Goal: Task Accomplishment & Management: Use online tool/utility

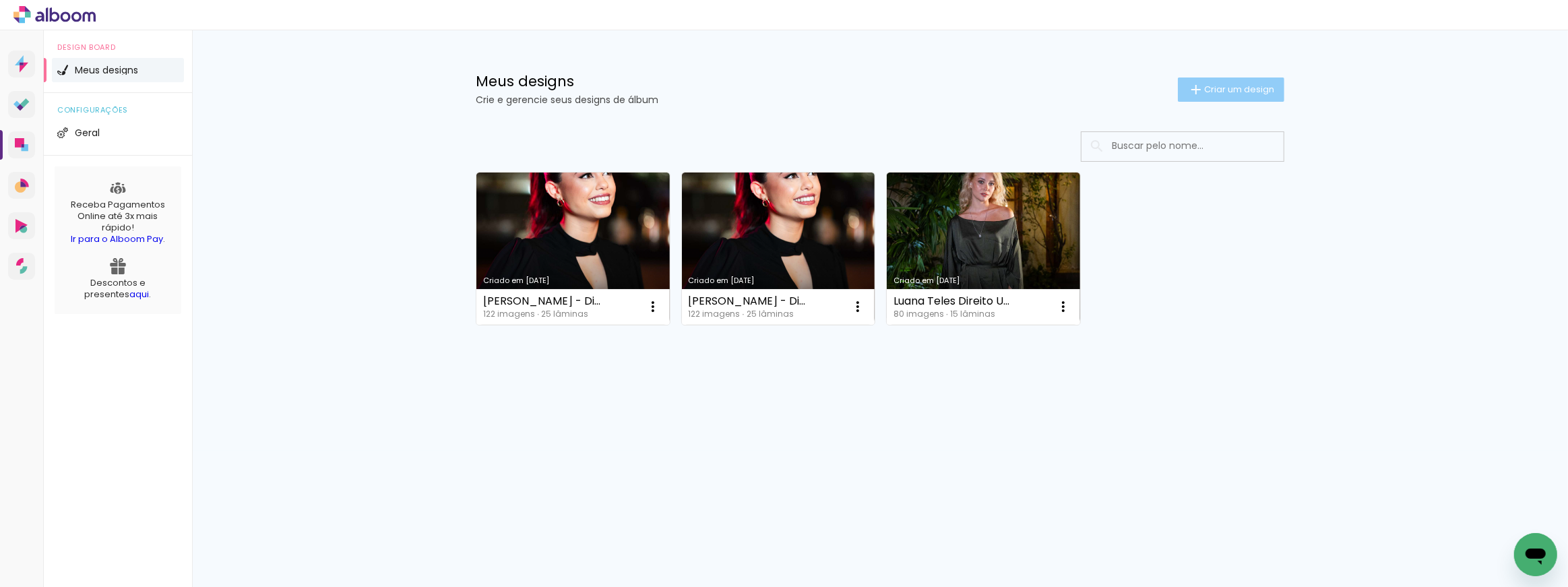
click at [1245, 91] on span "Criar um design" at bounding box center [1239, 89] width 70 height 9
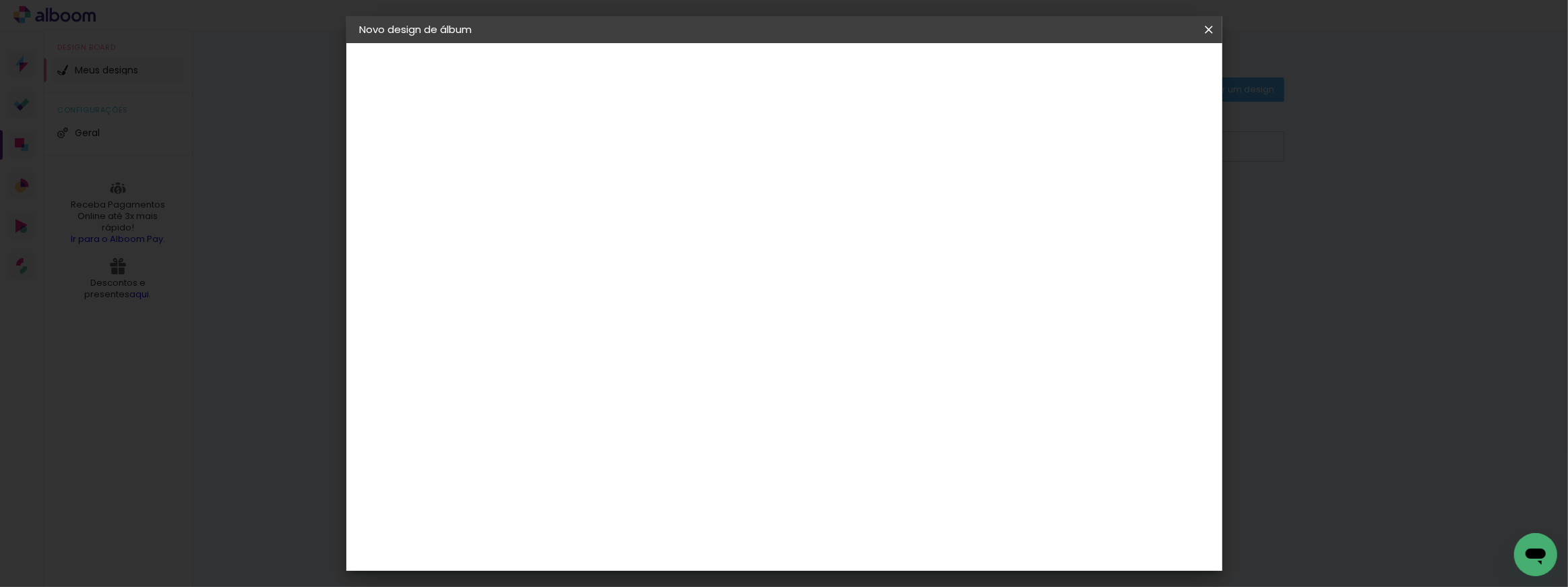
click at [585, 165] on paper-input-container "Título do álbum" at bounding box center [580, 181] width 10 height 34
type input "teste"
type paper-input "teste"
click at [0, 0] on slot "Avançar" at bounding box center [0, 0] width 0 height 0
click at [672, 214] on input "Brasil" at bounding box center [609, 215] width 125 height 17
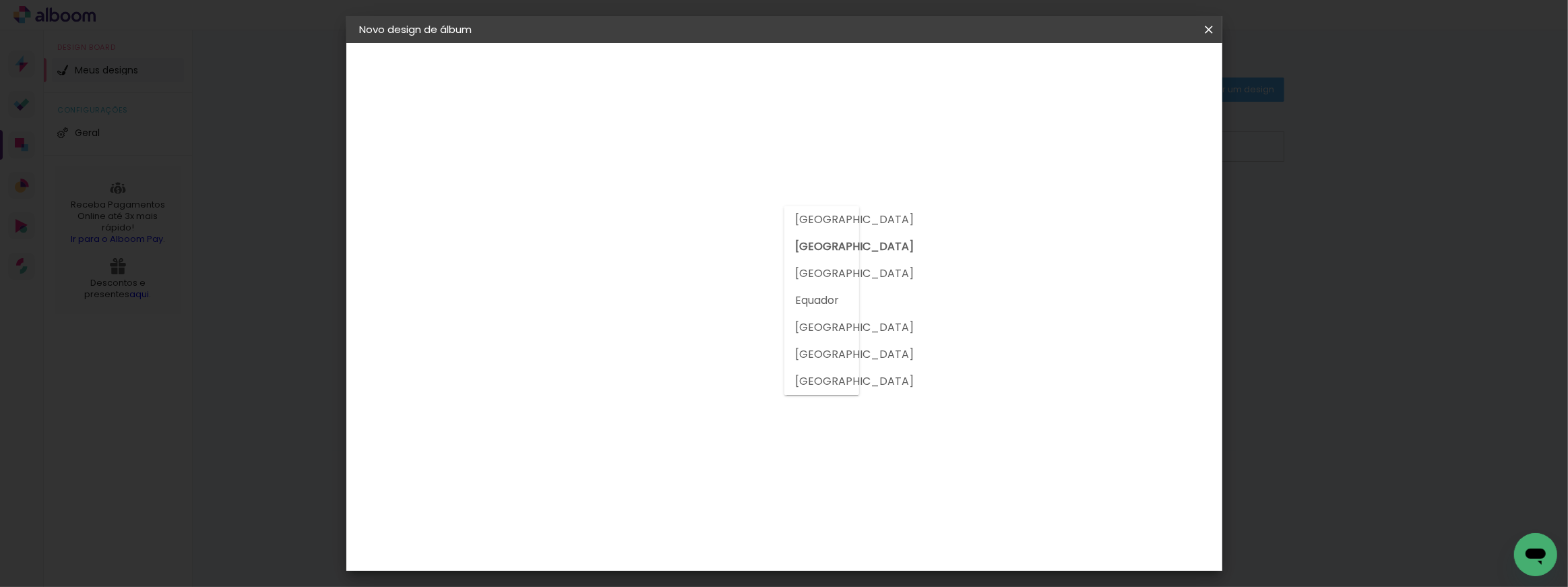
click at [672, 215] on input "Brasil" at bounding box center [609, 215] width 125 height 17
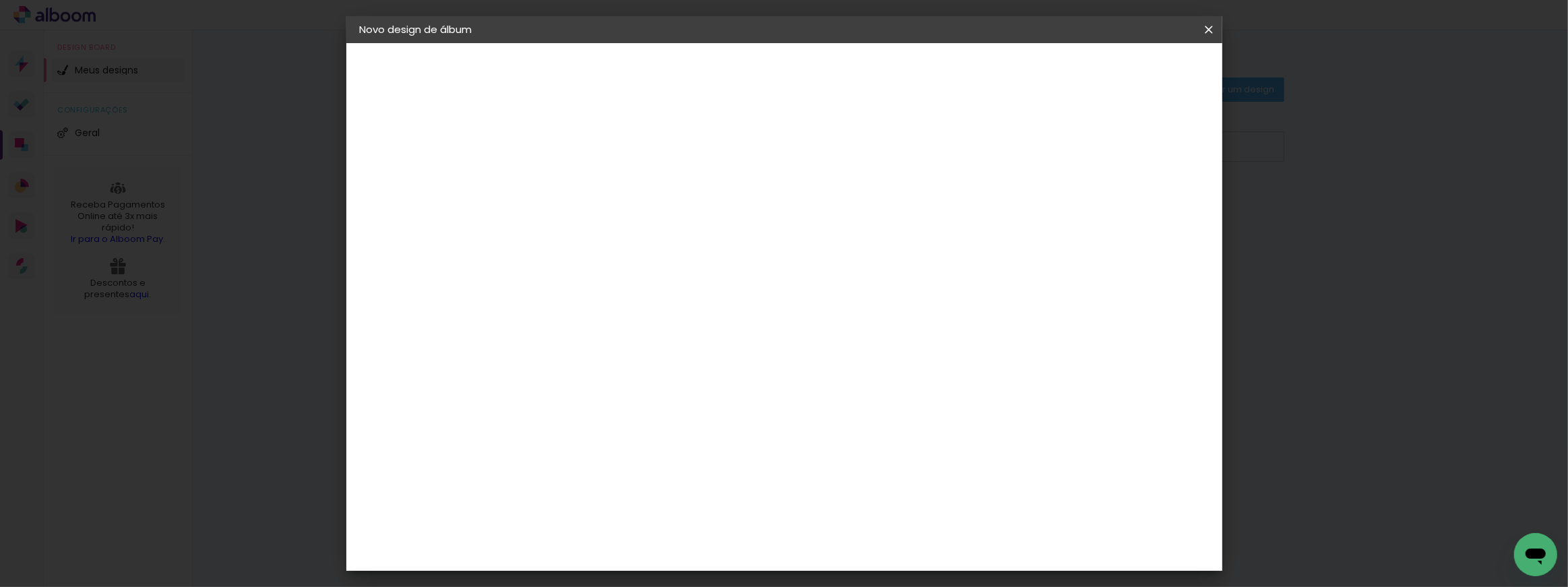
scroll to position [307, 0]
click at [476, 162] on iron-pages "Fornecedor Escolhendo fornecedor..." at bounding box center [434, 166] width 148 height 27
click at [658, 556] on div "DreambooksPro" at bounding box center [615, 561] width 88 height 10
click at [832, 63] on paper-button "Avançar" at bounding box center [799, 71] width 66 height 23
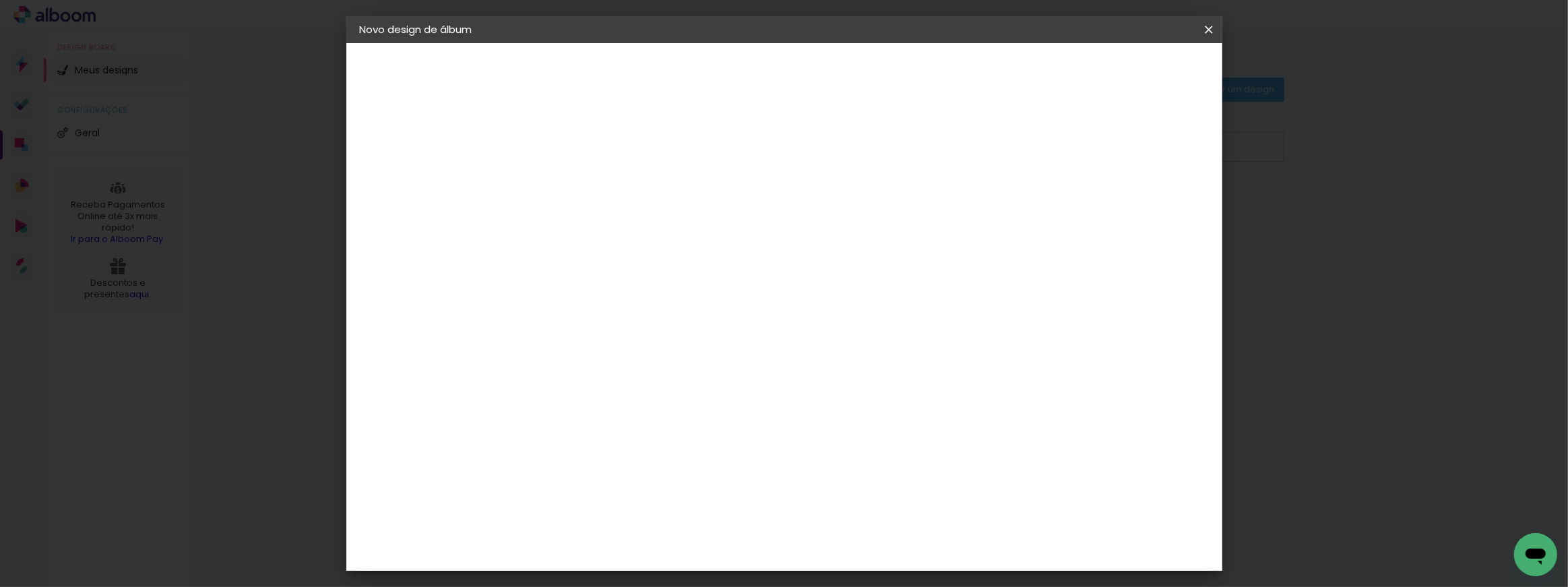
click at [633, 228] on input "text" at bounding box center [607, 235] width 53 height 21
click at [858, 272] on paper-item "Réplica Grande" at bounding box center [871, 278] width 269 height 27
click at [745, 173] on input "Réplica Grande" at bounding box center [663, 172] width 165 height 21
click at [795, 168] on paper-item "Álbum" at bounding box center [866, 173] width 269 height 27
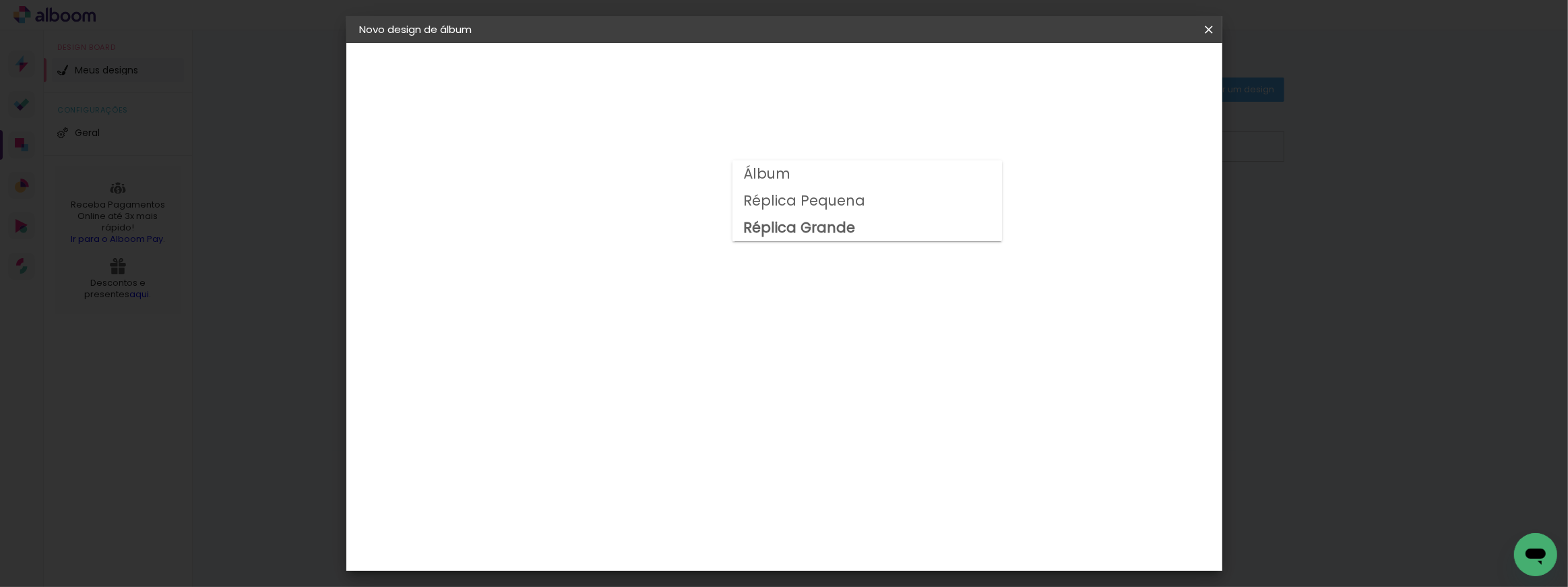
type input "Álbum"
click at [671, 243] on span "40 × 30" at bounding box center [640, 257] width 63 height 28
click at [800, 61] on paper-button "Avançar" at bounding box center [766, 71] width 66 height 23
click at [1049, 141] on div at bounding box center [1043, 145] width 12 height 12
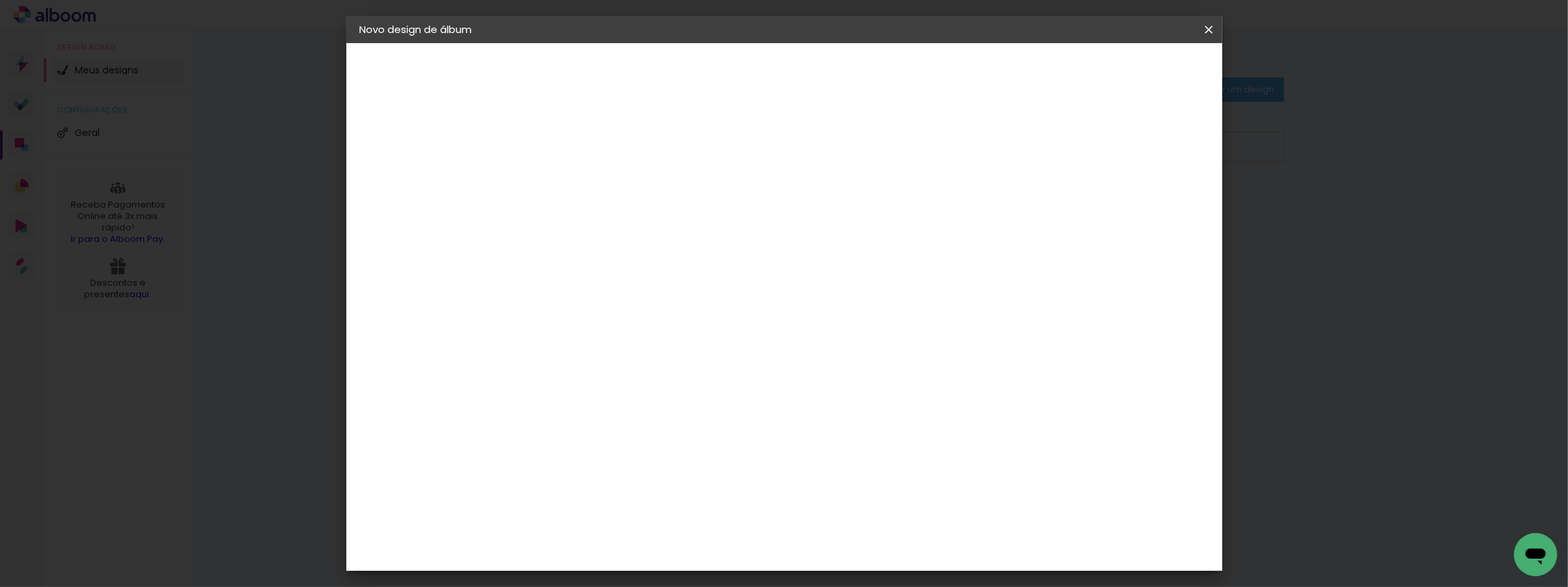
type paper-checkbox "on"
click at [1125, 67] on span "Iniciar design" at bounding box center [1095, 72] width 61 height 10
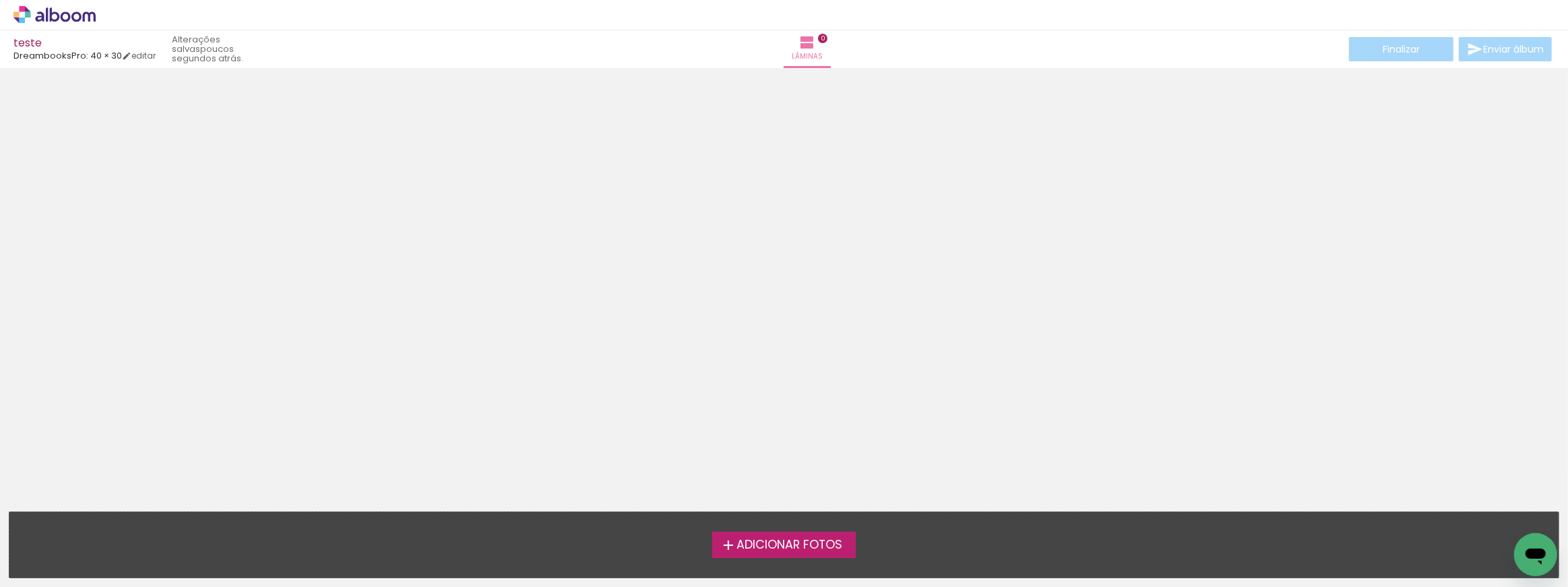
click at [821, 551] on span "Adicionar Fotos" at bounding box center [789, 545] width 106 height 12
click at [0, 0] on input "file" at bounding box center [0, 0] width 0 height 0
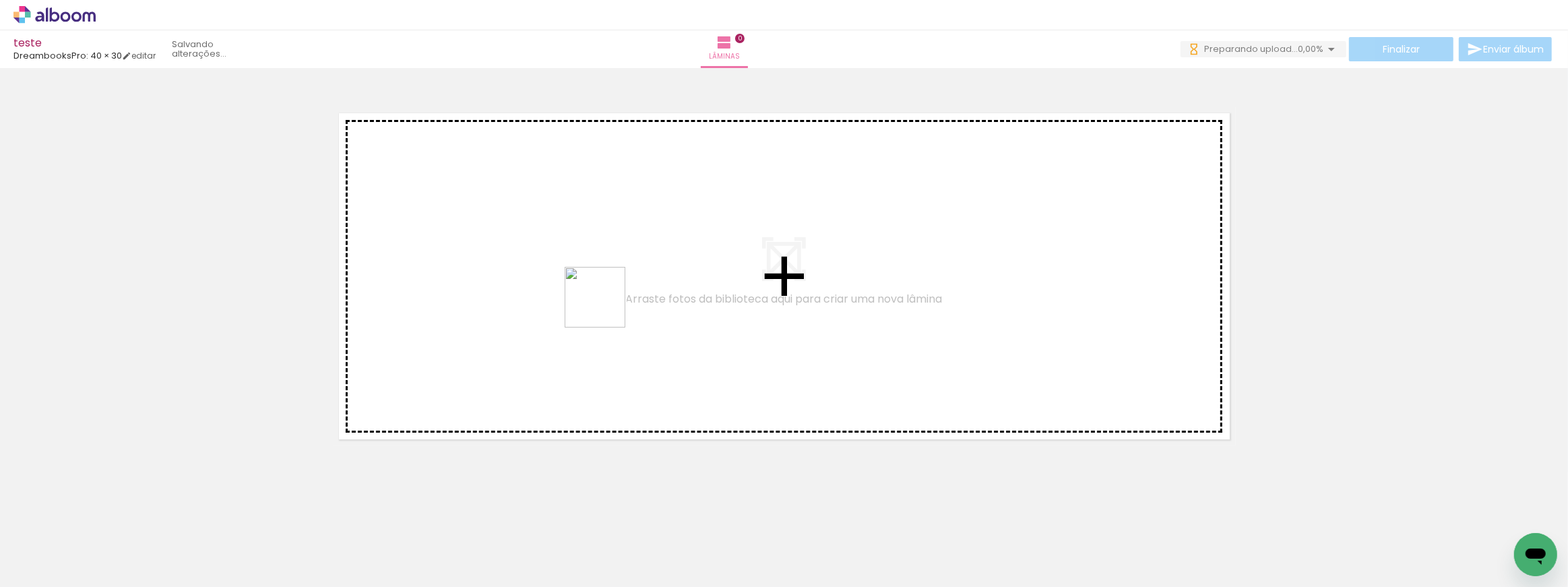
drag, startPoint x: 604, startPoint y: 523, endPoint x: 608, endPoint y: 276, distance: 247.0
click at [608, 276] on quentale-workspace at bounding box center [784, 293] width 1568 height 587
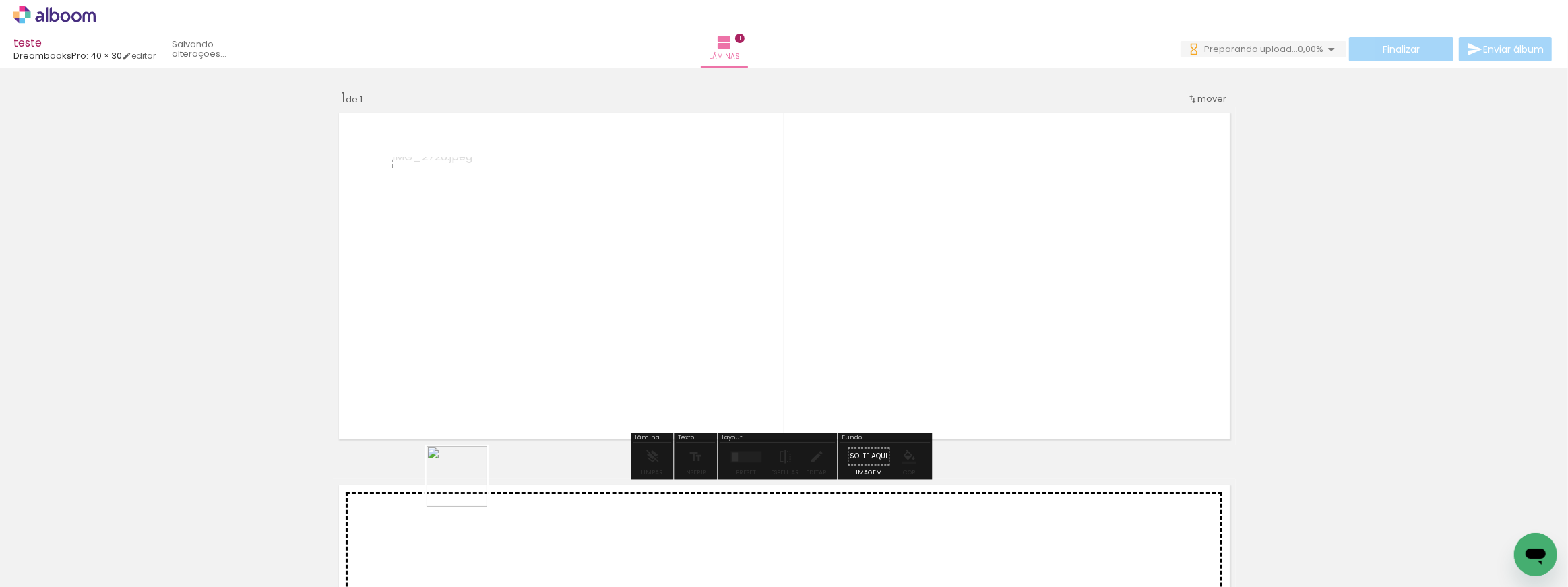
drag, startPoint x: 442, startPoint y: 547, endPoint x: 603, endPoint y: 310, distance: 286.5
click at [603, 310] on quentale-workspace at bounding box center [784, 293] width 1568 height 587
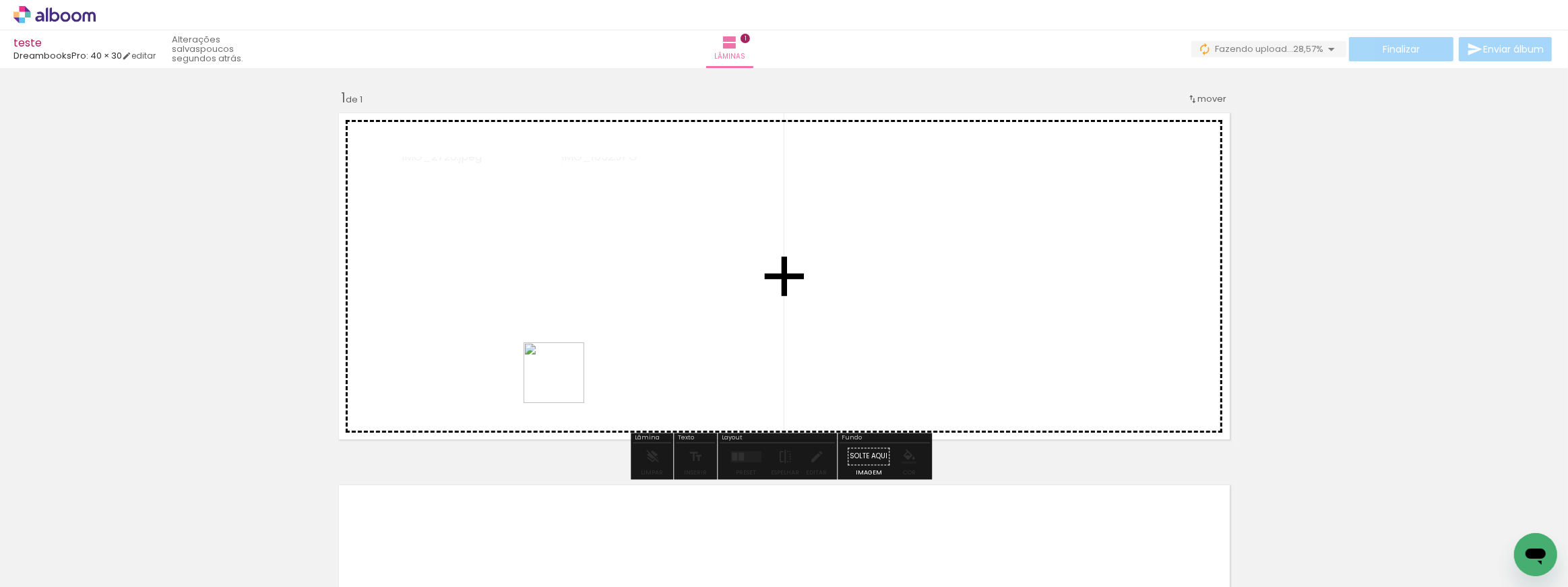
drag, startPoint x: 376, startPoint y: 549, endPoint x: 594, endPoint y: 338, distance: 303.4
click at [595, 338] on quentale-workspace at bounding box center [784, 293] width 1568 height 587
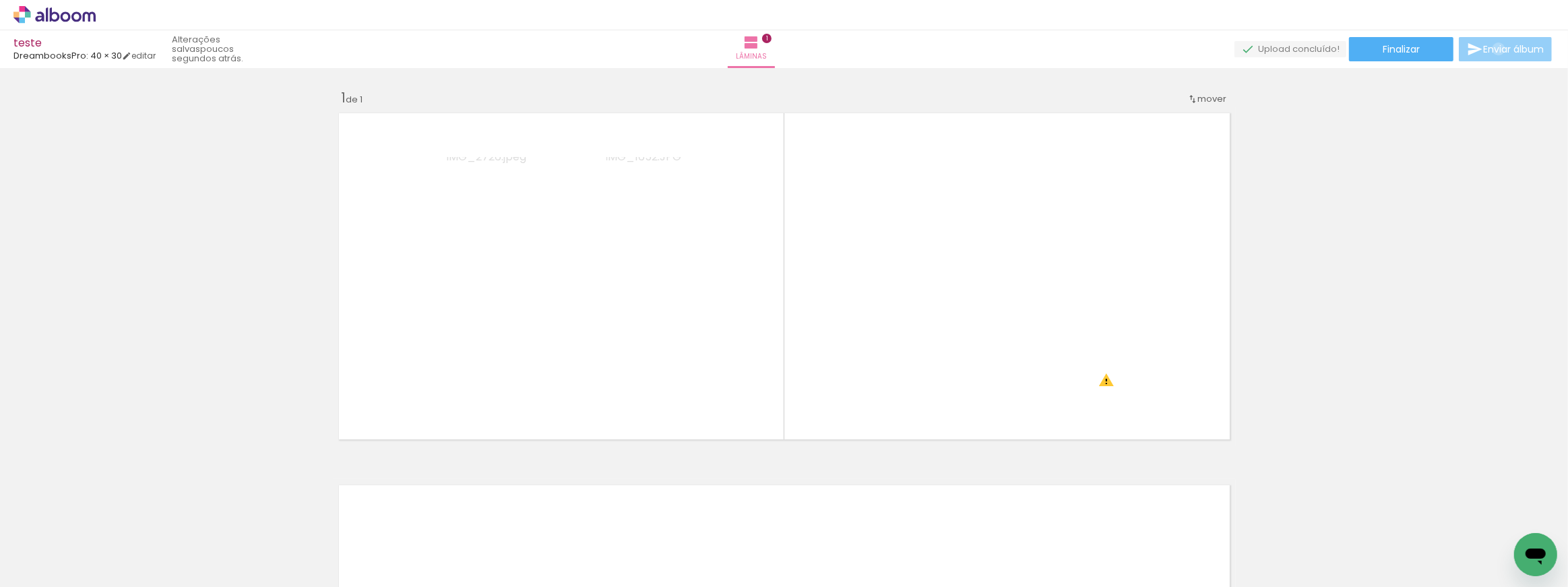
click at [1495, 49] on span "Enviar álbum" at bounding box center [1513, 49] width 61 height 10
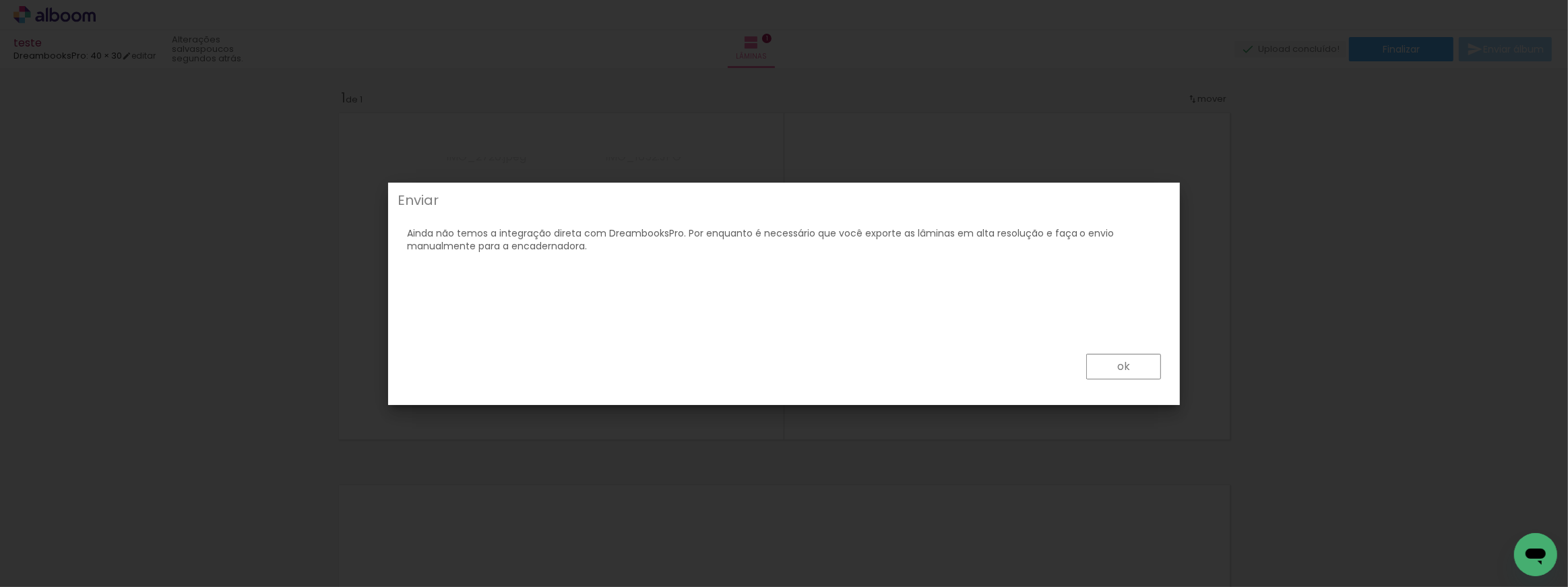
click at [0, 0] on slot "ok" at bounding box center [0, 0] width 0 height 0
